Goal: Navigation & Orientation: Find specific page/section

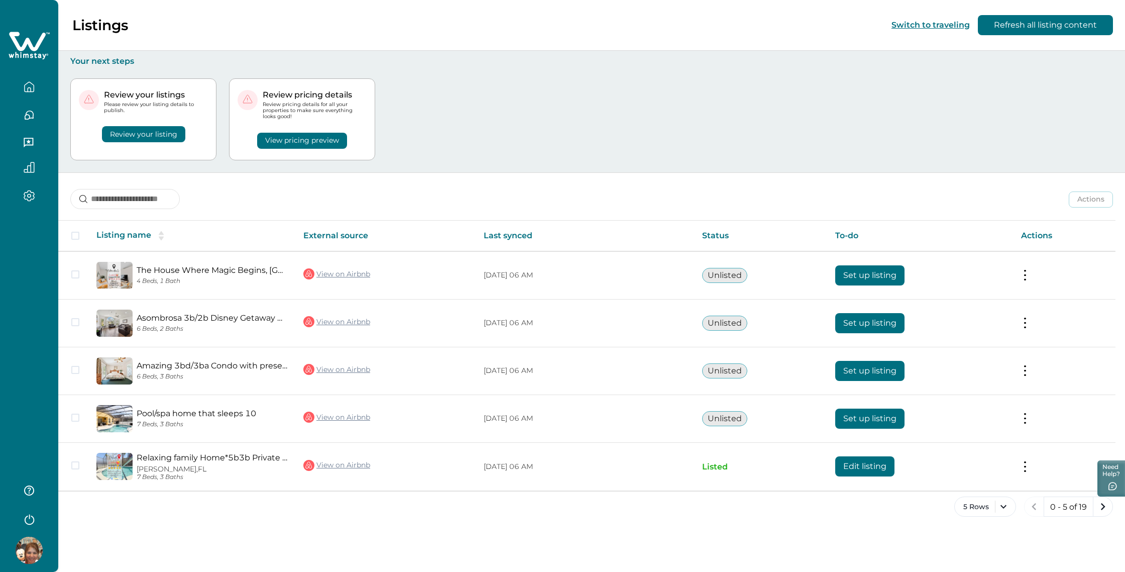
click at [27, 82] on icon "button" at bounding box center [29, 86] width 11 height 11
click at [1102, 510] on icon "next page" at bounding box center [1103, 506] width 14 height 14
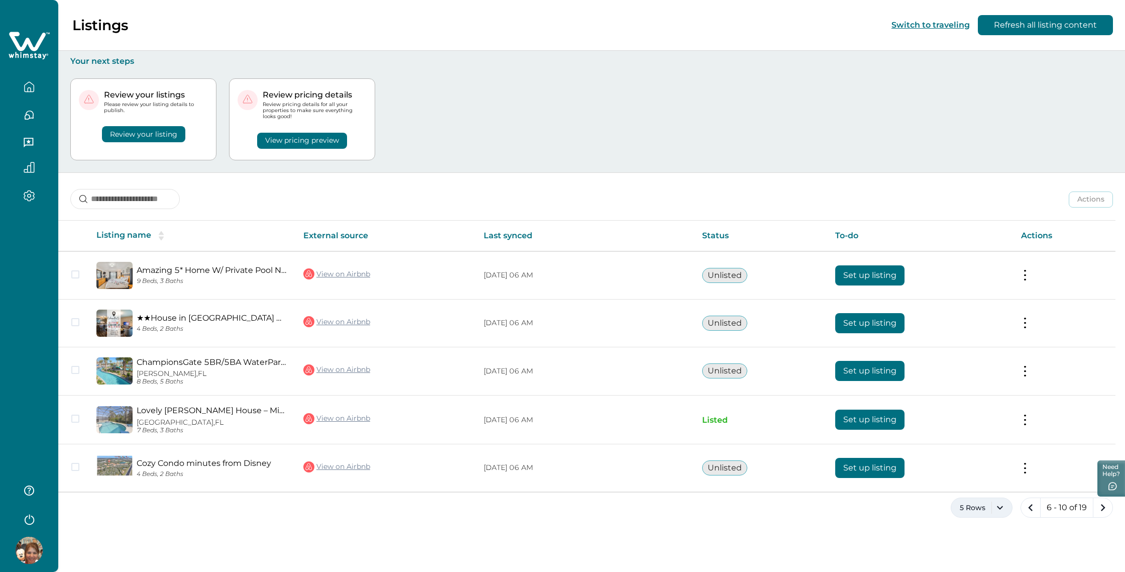
click at [978, 505] on button "5 Rows" at bounding box center [982, 507] width 62 height 20
click at [1097, 512] on icon "next page" at bounding box center [1103, 507] width 14 height 14
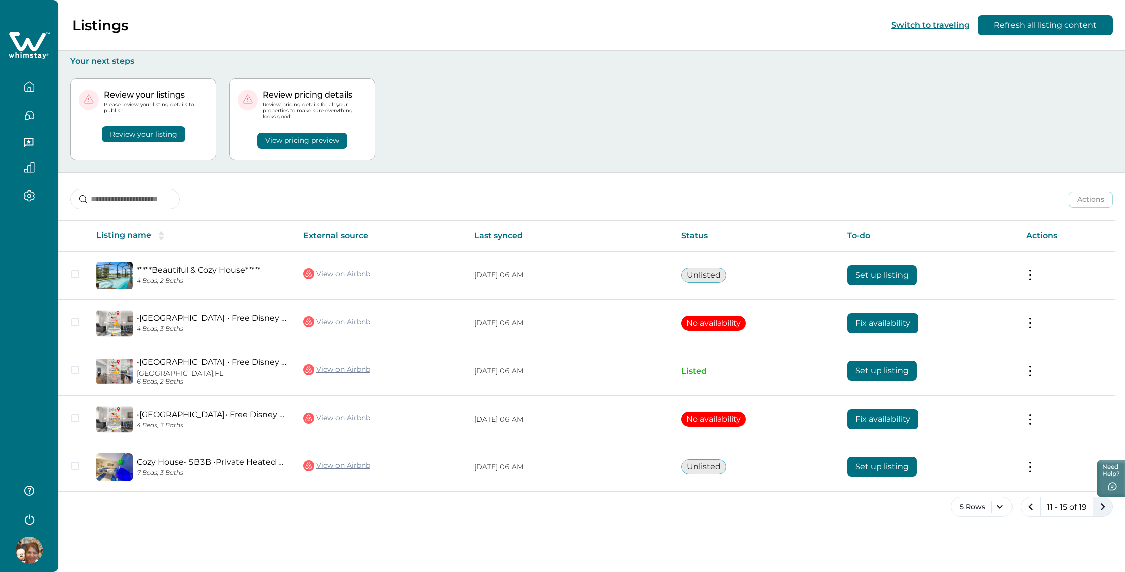
click at [1097, 508] on icon "next page" at bounding box center [1103, 506] width 14 height 14
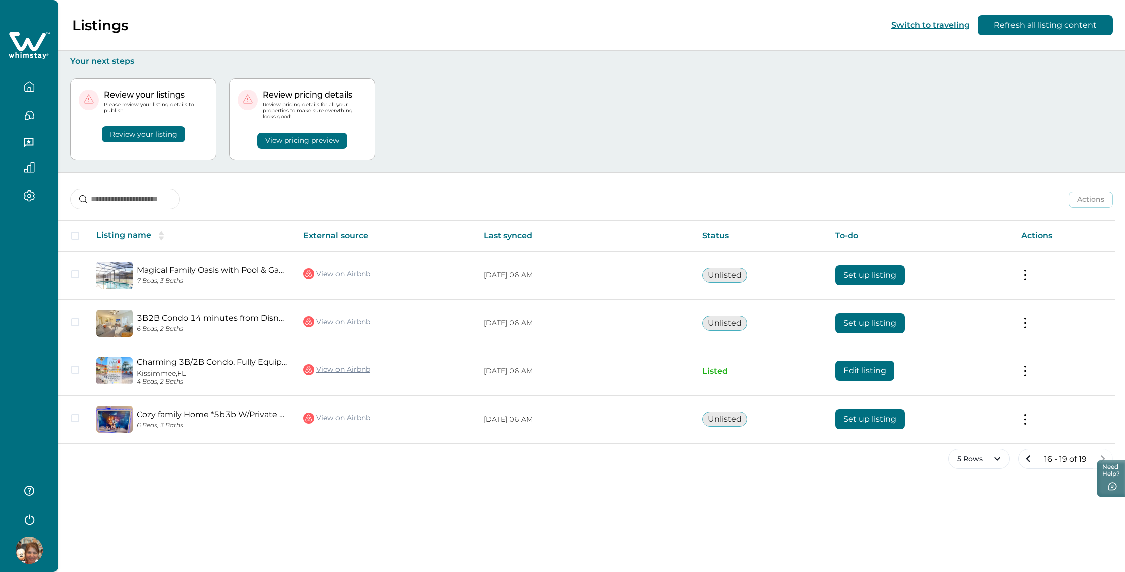
click at [1097, 508] on div "Listings Switch to traveling Refresh all listing content Your next steps Review…" at bounding box center [591, 286] width 1067 height 572
click at [1027, 455] on icon "previous page" at bounding box center [1028, 459] width 14 height 14
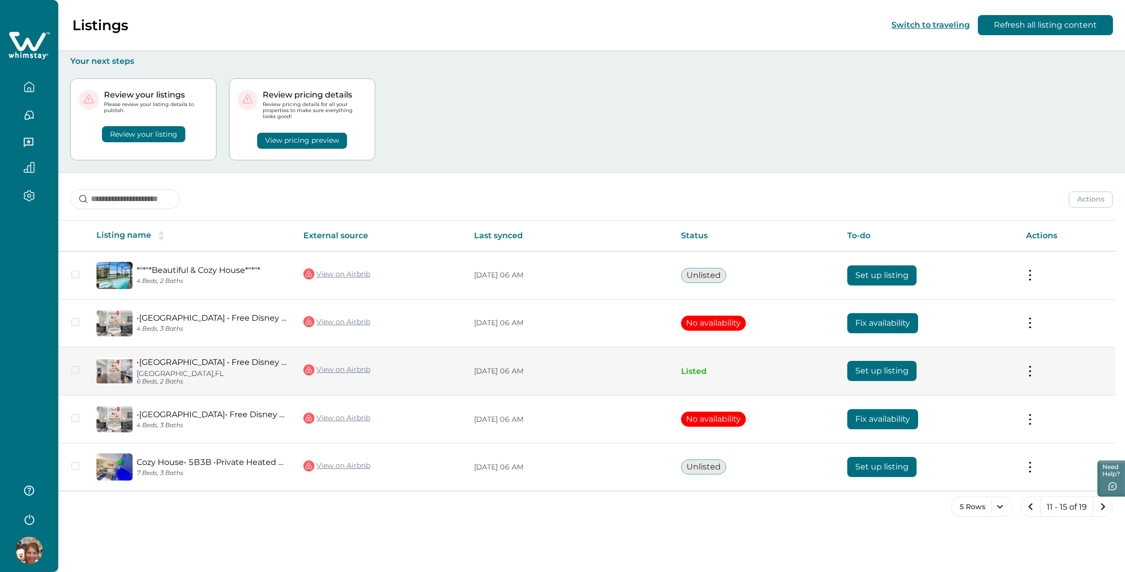
click at [1031, 367] on button at bounding box center [1030, 371] width 8 height 11
click at [987, 426] on button "View listing on Whimstay" at bounding box center [972, 416] width 115 height 19
